Goal: Task Accomplishment & Management: Manage account settings

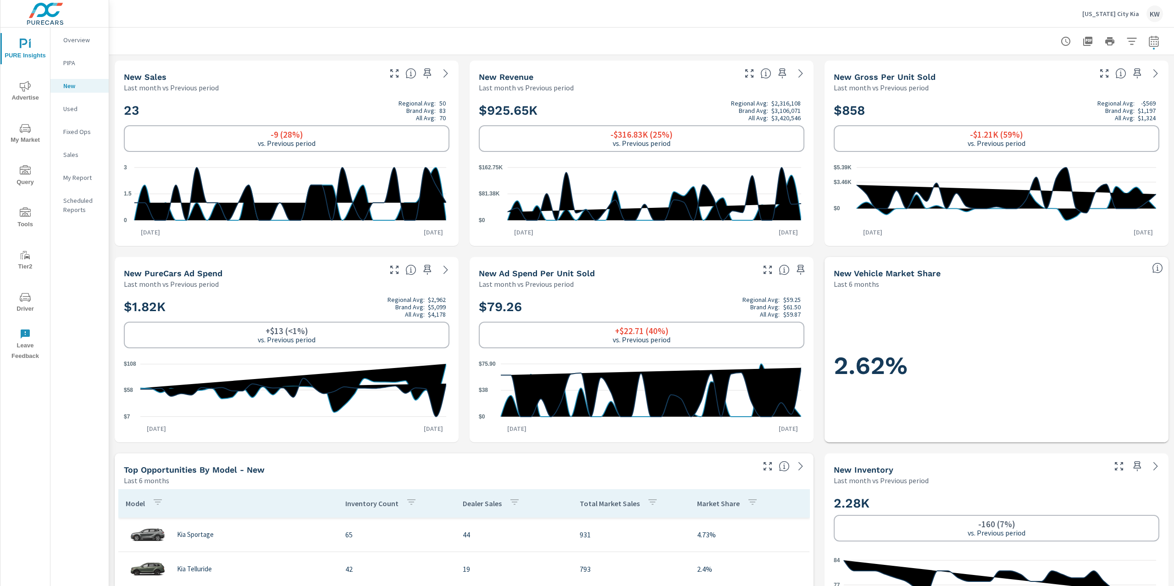
click at [1101, 13] on p "Michigan City Kia" at bounding box center [1110, 14] width 57 height 8
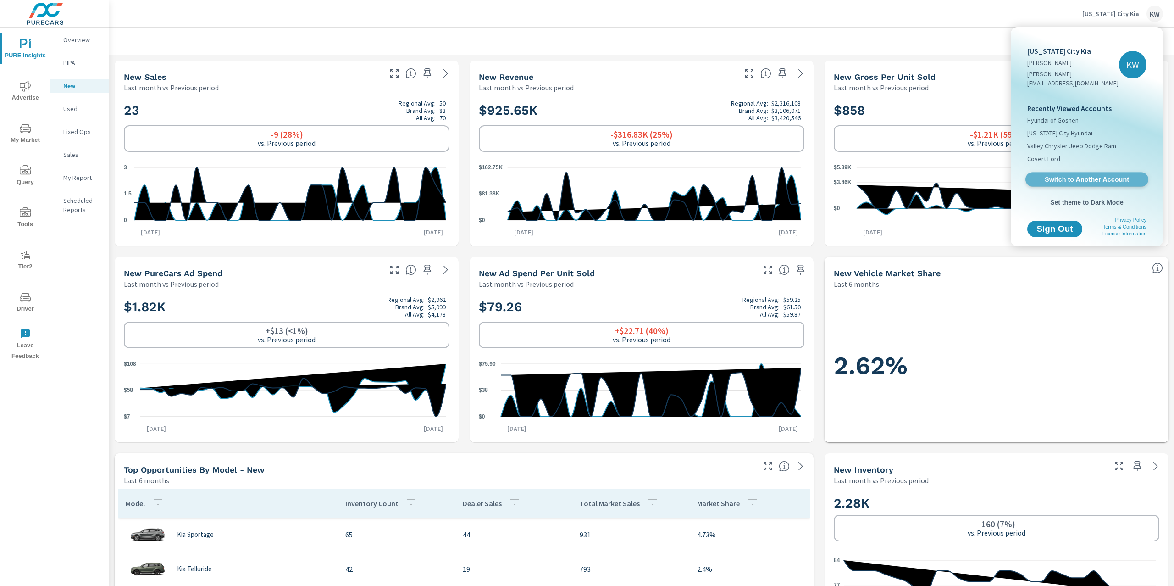
click at [1069, 175] on link "Switch to Another Account" at bounding box center [1086, 179] width 123 height 14
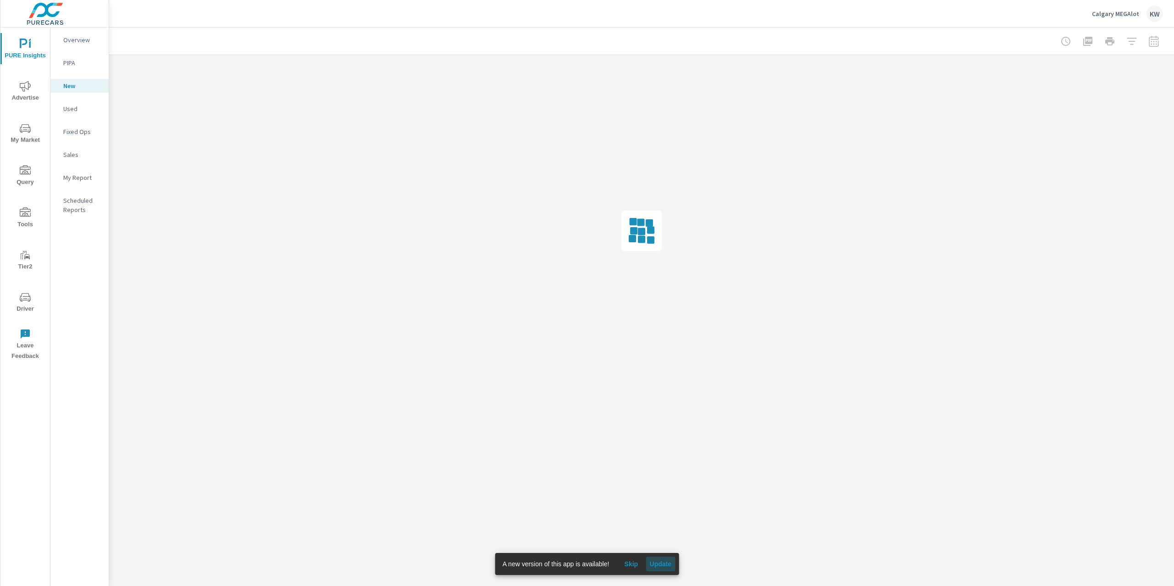
click at [666, 566] on span "Update" at bounding box center [660, 563] width 22 height 8
click at [21, 94] on span "Advertise" at bounding box center [25, 92] width 44 height 22
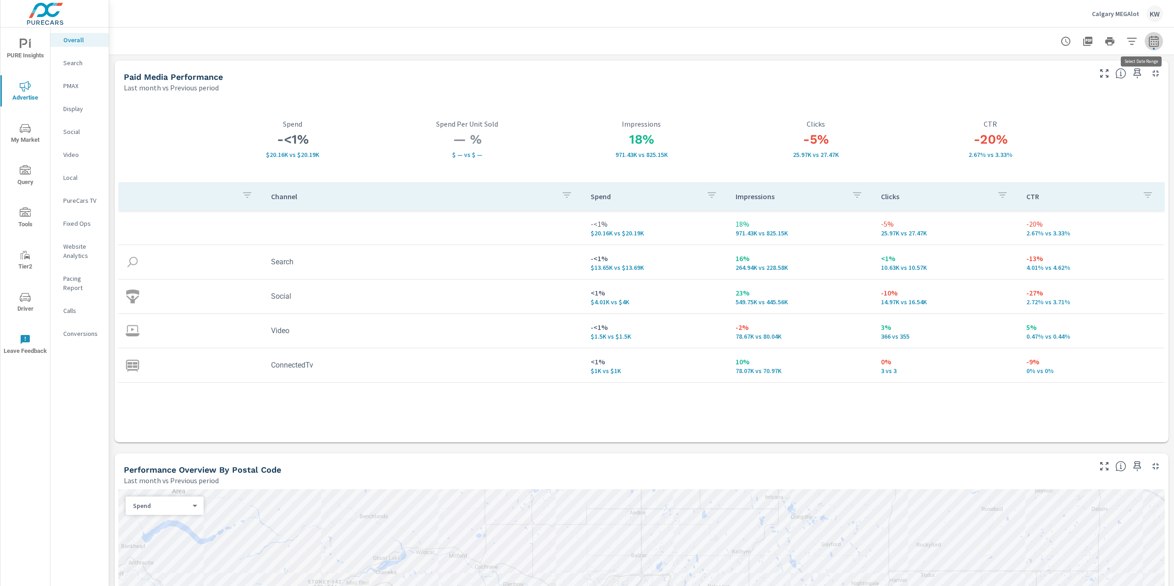
click at [1149, 42] on icon "button" at bounding box center [1154, 40] width 10 height 11
select select "Last month"
select select "Previous period"
click at [1134, 121] on icon "button" at bounding box center [1132, 119] width 6 height 8
click at [1061, 133] on span "Apply" at bounding box center [1051, 129] width 38 height 9
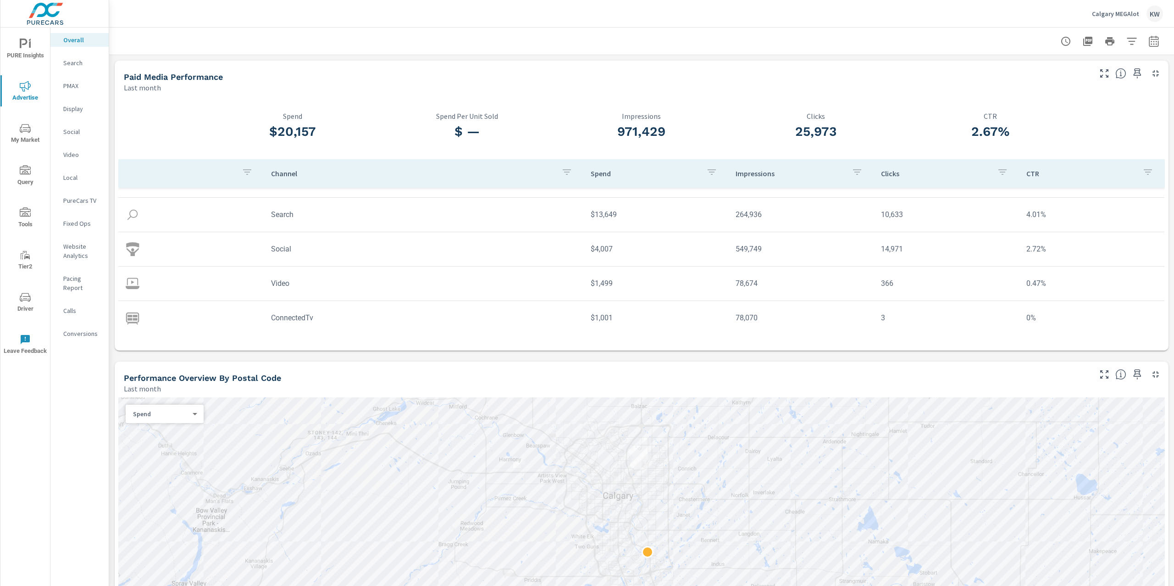
scroll to position [26, 0]
